Goal: Information Seeking & Learning: Compare options

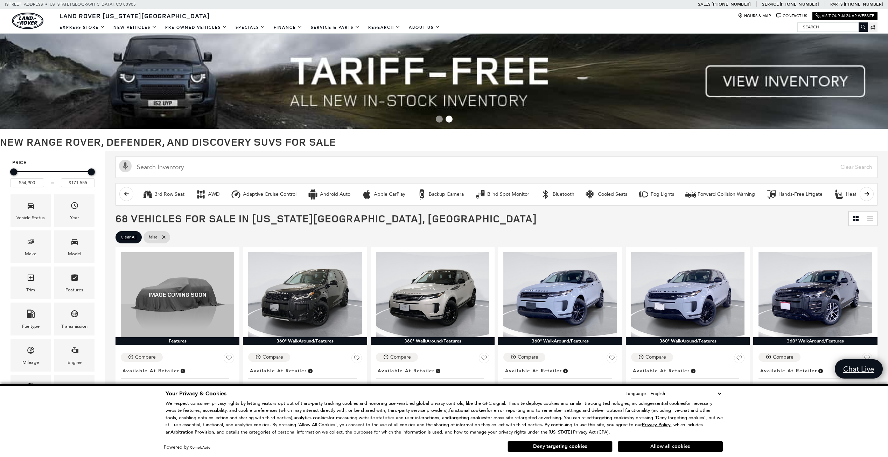
click at [663, 448] on button "Allow all cookies" at bounding box center [670, 446] width 105 height 10
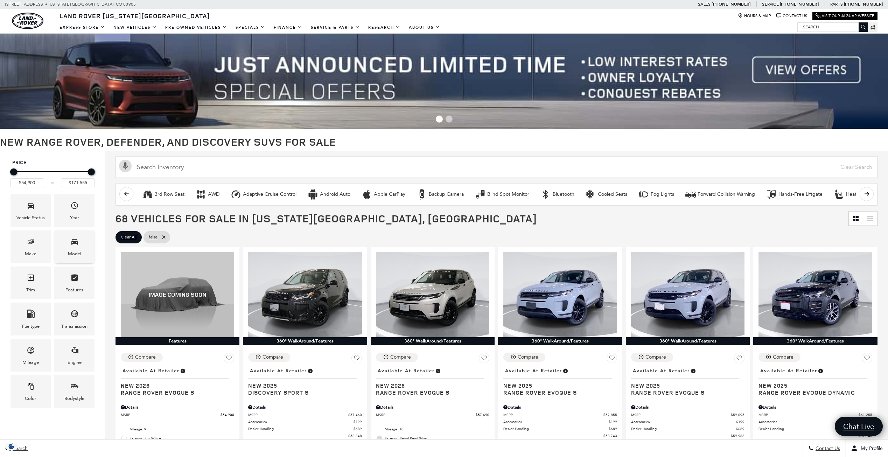
click at [59, 247] on div "Model" at bounding box center [74, 246] width 40 height 33
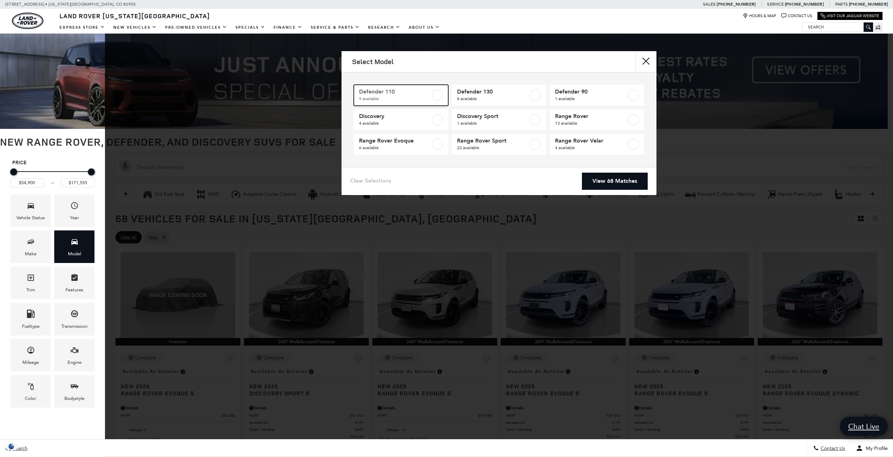
click at [438, 94] on label at bounding box center [437, 95] width 11 height 11
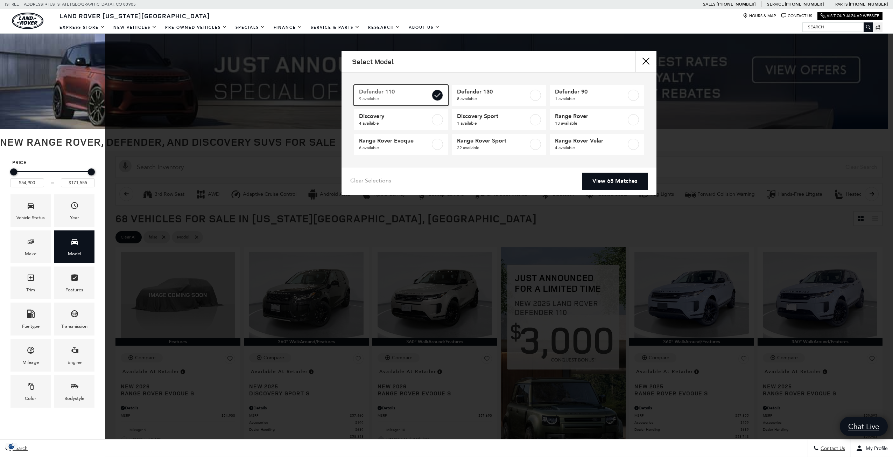
type input "$81,285"
checkbox input "true"
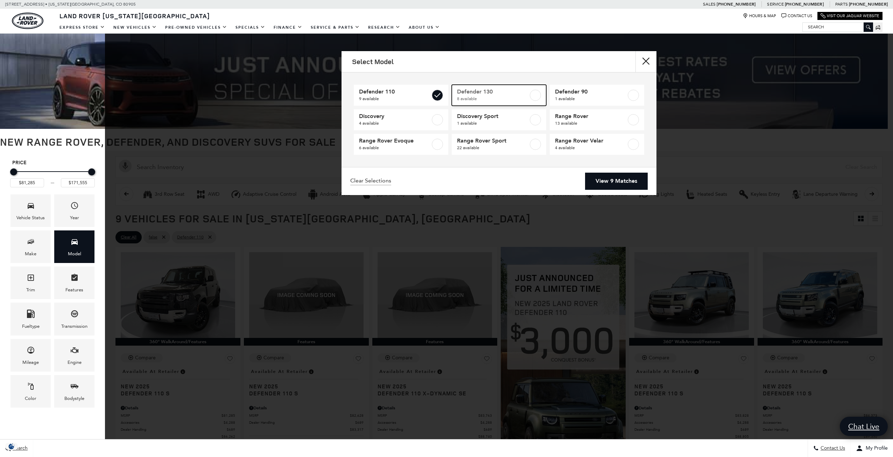
click at [536, 94] on label at bounding box center [535, 95] width 11 height 11
checkbox input "true"
click at [622, 180] on link "View 17 Matches" at bounding box center [615, 181] width 66 height 17
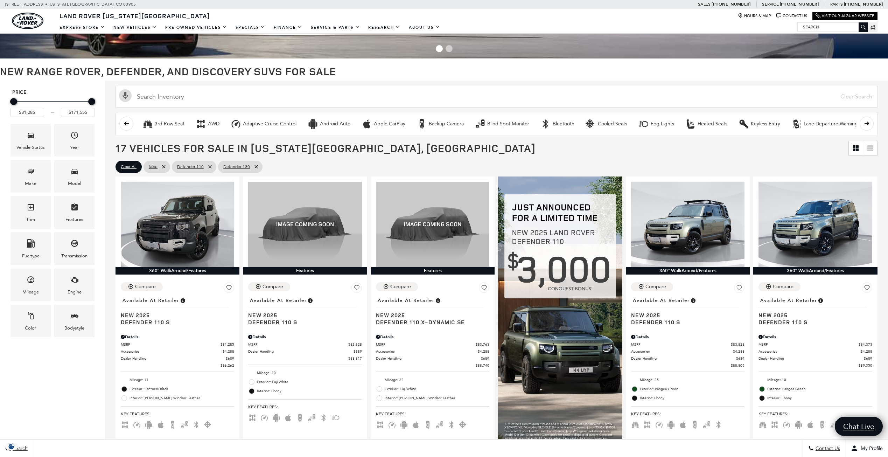
scroll to position [70, 0]
